Goal: Task Accomplishment & Management: Manage account settings

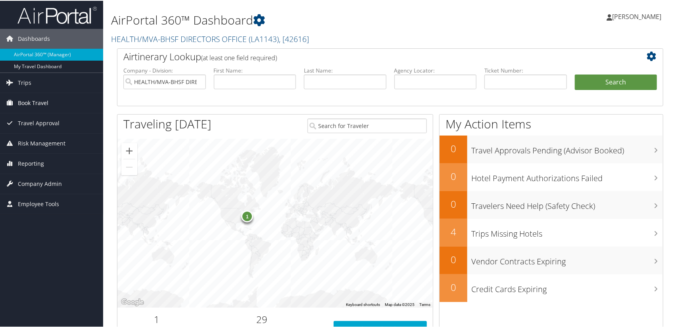
click at [10, 102] on icon at bounding box center [10, 102] width 12 height 12
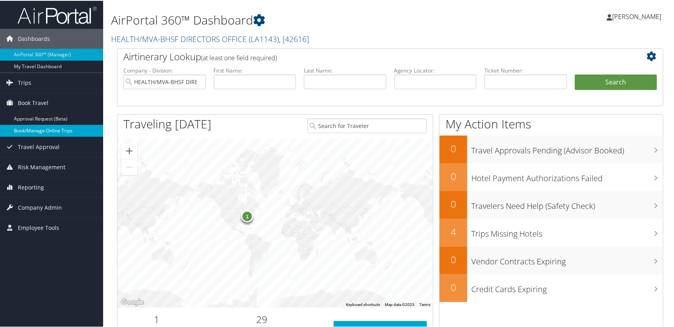
click at [25, 130] on link "Book/Manage Online Trips" at bounding box center [51, 130] width 103 height 12
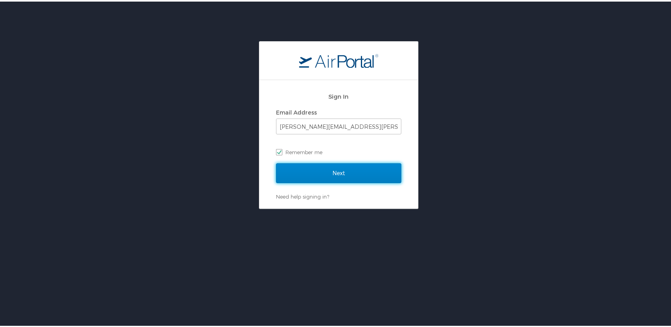
click at [316, 176] on input "Next" at bounding box center [338, 172] width 125 height 20
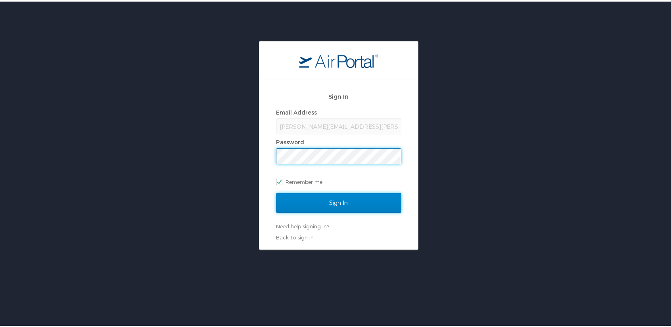
click at [333, 203] on input "Sign In" at bounding box center [338, 202] width 125 height 20
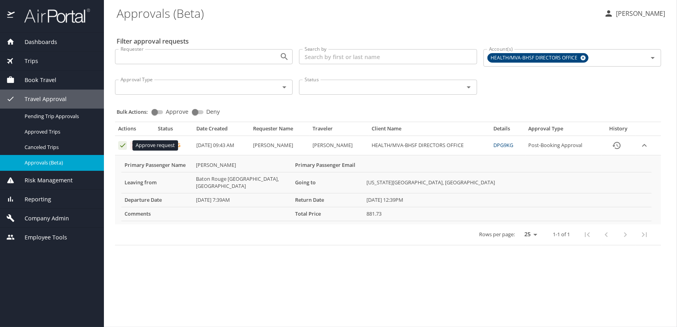
click at [120, 145] on icon "Approval table" at bounding box center [123, 146] width 8 height 8
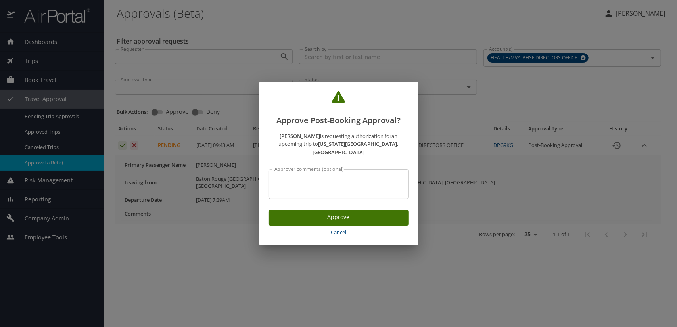
click at [333, 215] on span "Approve" at bounding box center [338, 218] width 127 height 10
